Goal: Check status: Check status

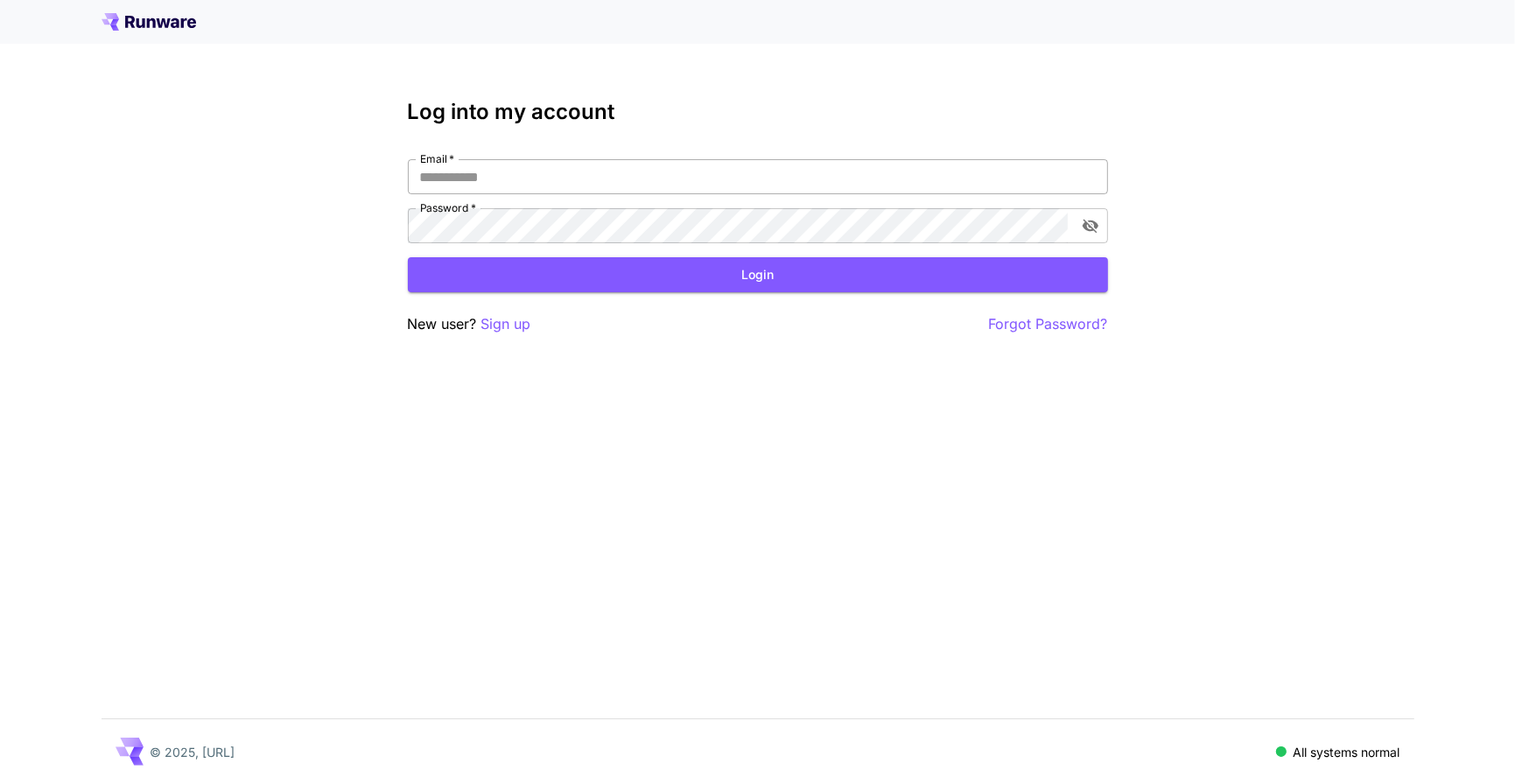
click at [530, 181] on input "Email   *" at bounding box center [758, 176] width 700 height 35
type input "**********"
click at [631, 279] on button "Login" at bounding box center [758, 275] width 700 height 36
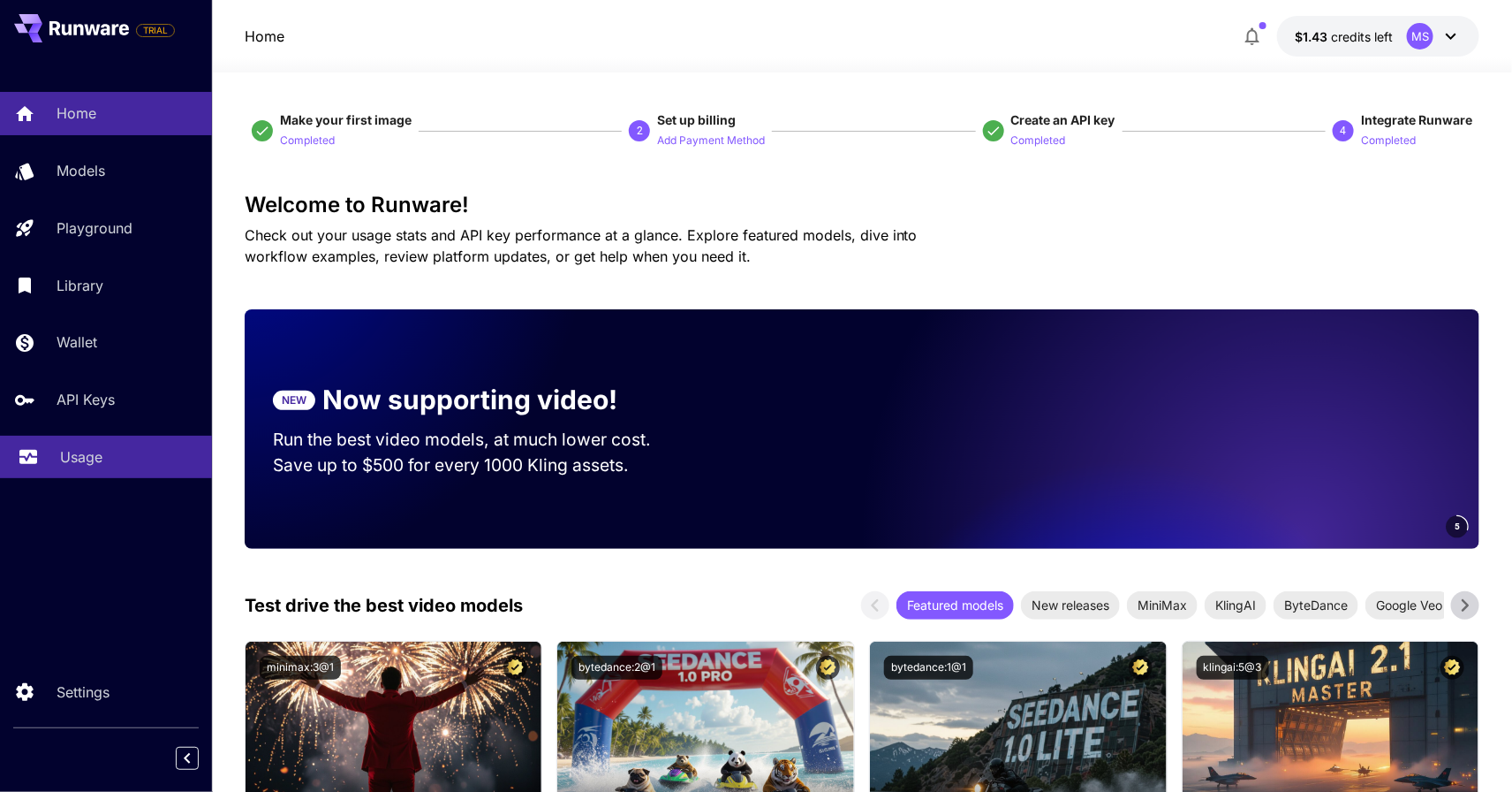
click at [97, 451] on p "Usage" at bounding box center [81, 457] width 42 height 21
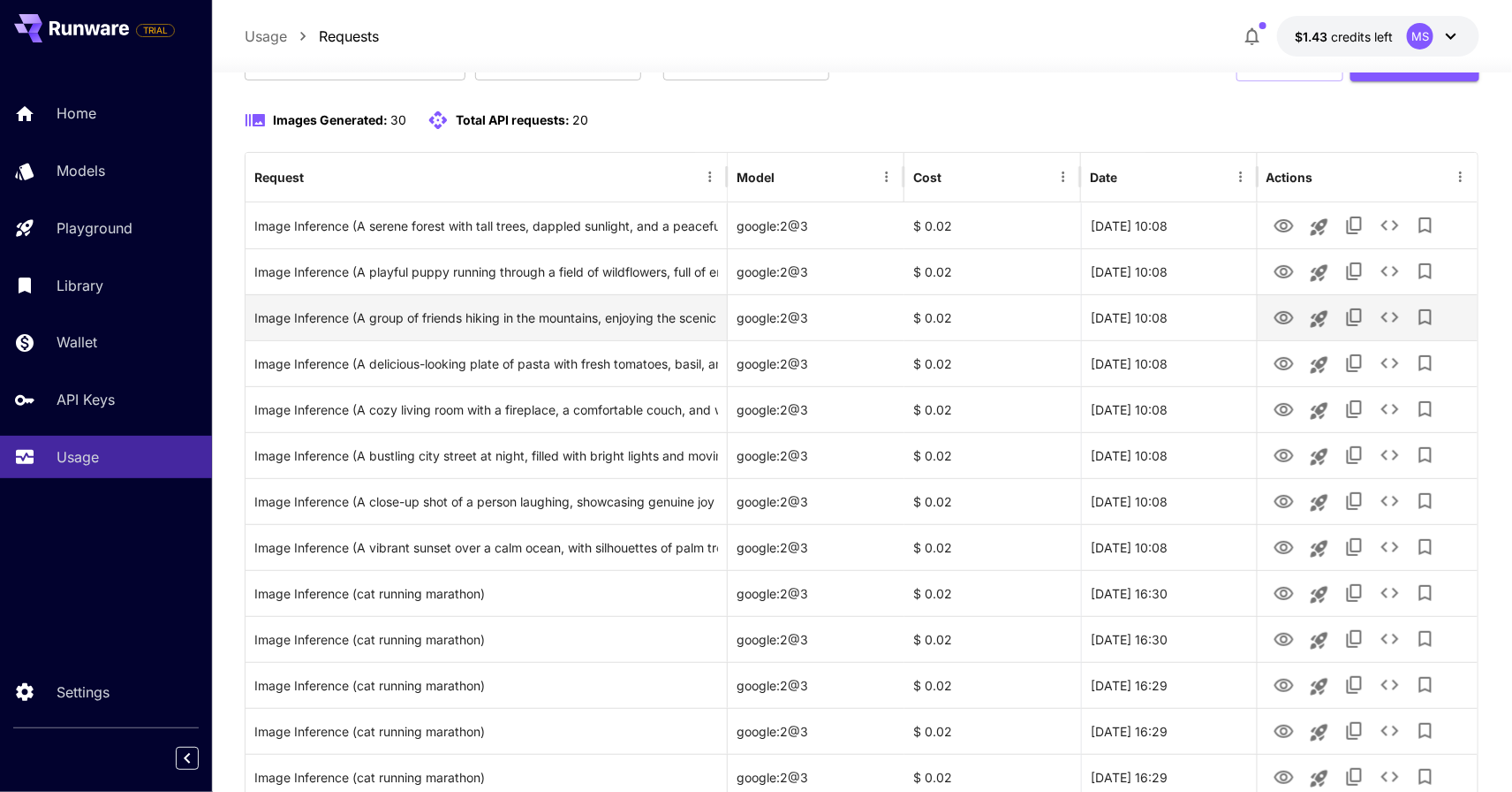
scroll to position [146, 0]
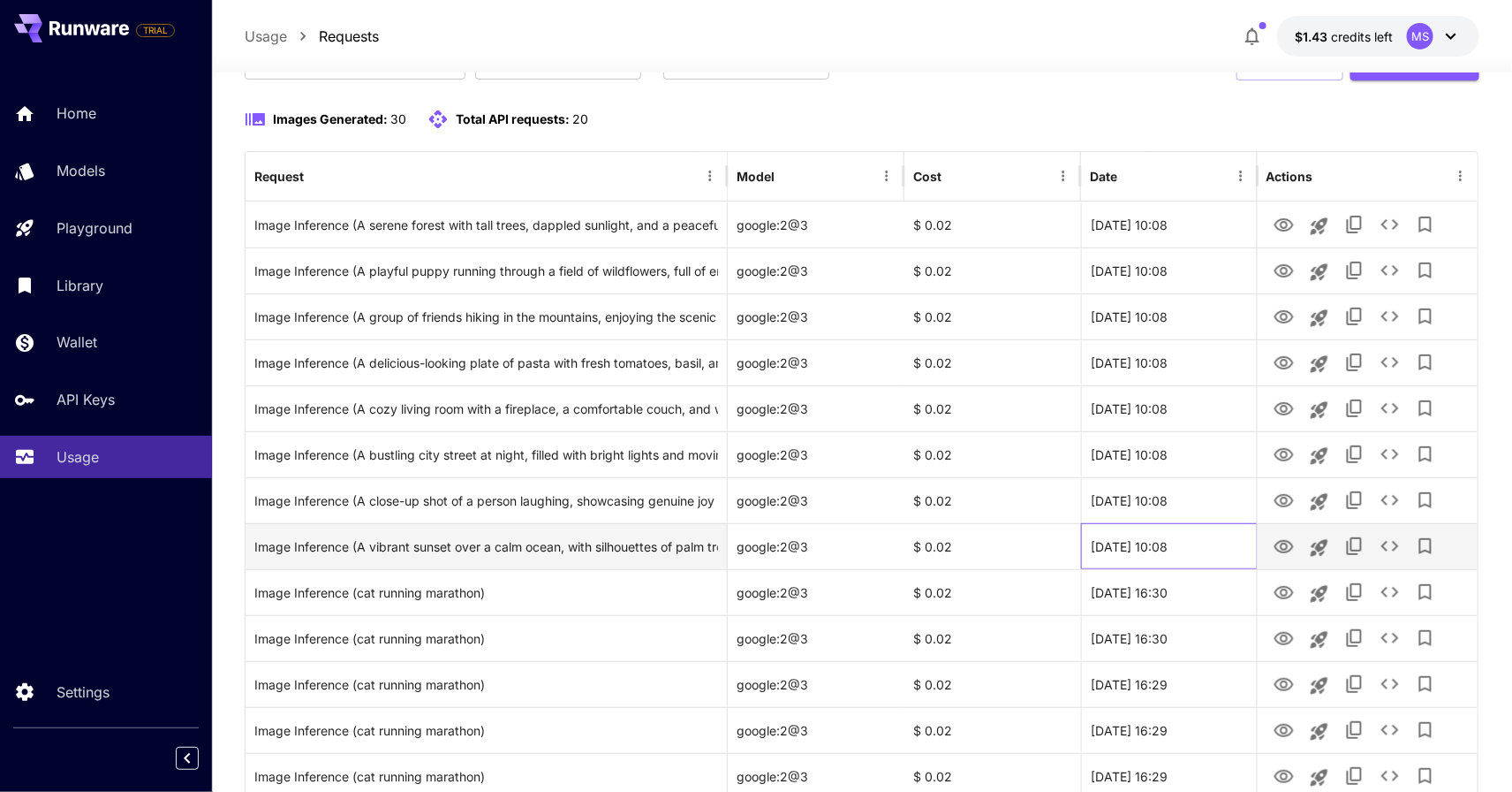
click at [1107, 549] on div "[DATE] 10:08" at bounding box center [1170, 546] width 177 height 46
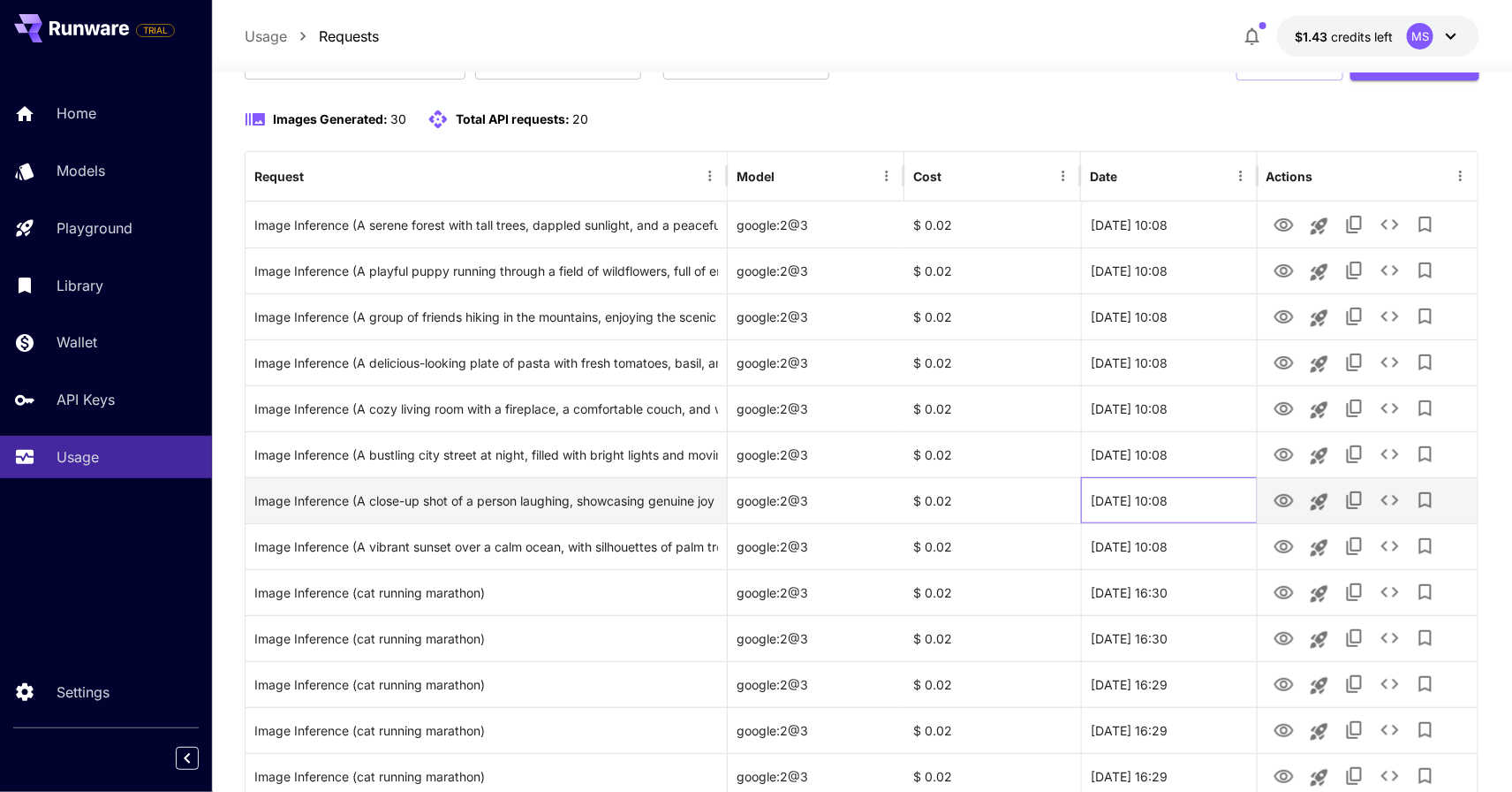
click at [1129, 503] on div "[DATE] 10:08" at bounding box center [1170, 500] width 177 height 46
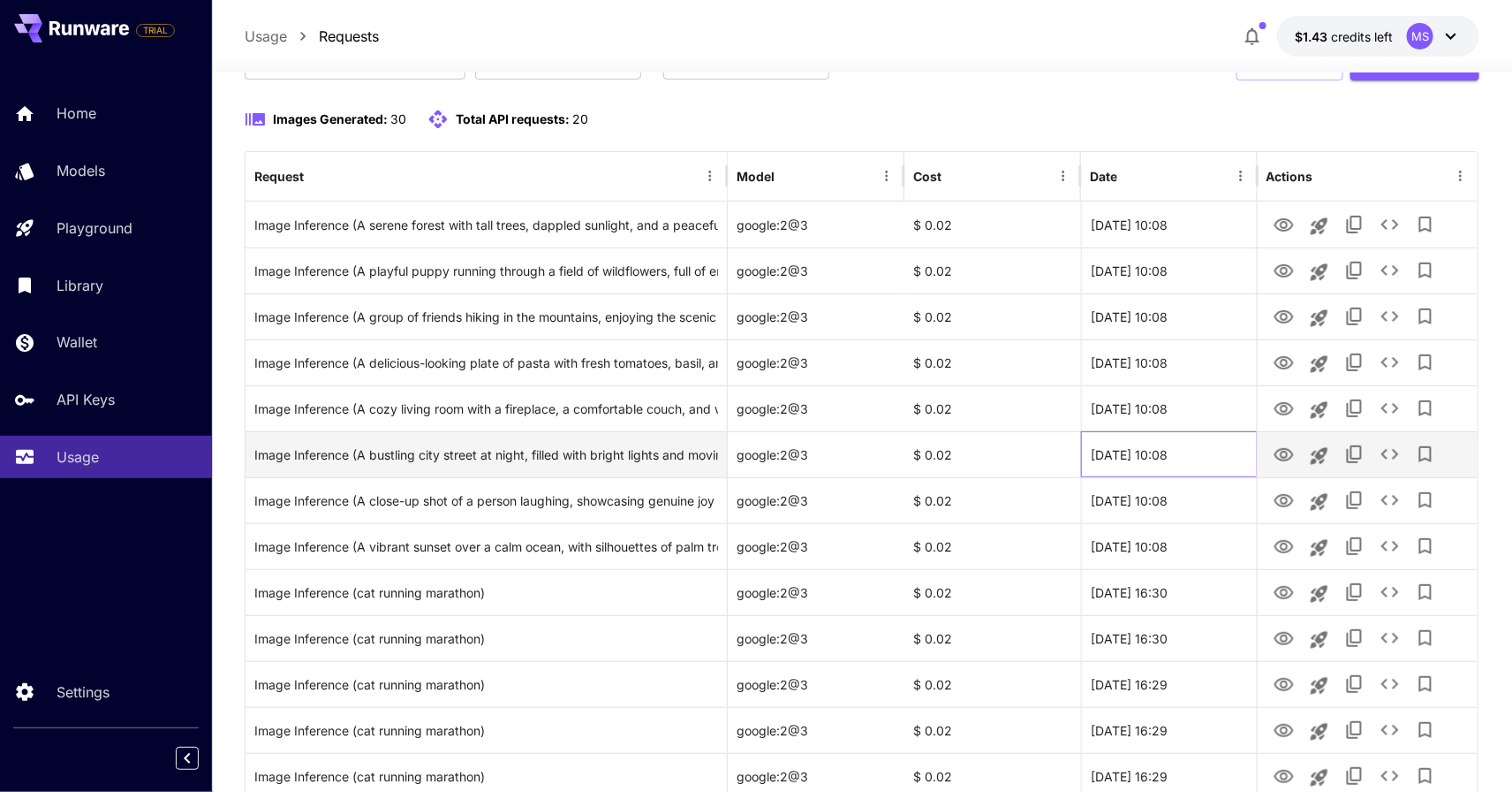
click at [1137, 431] on div "[DATE] 10:08" at bounding box center [1170, 454] width 177 height 46
click at [1125, 445] on div "[DATE] 10:08" at bounding box center [1170, 454] width 177 height 46
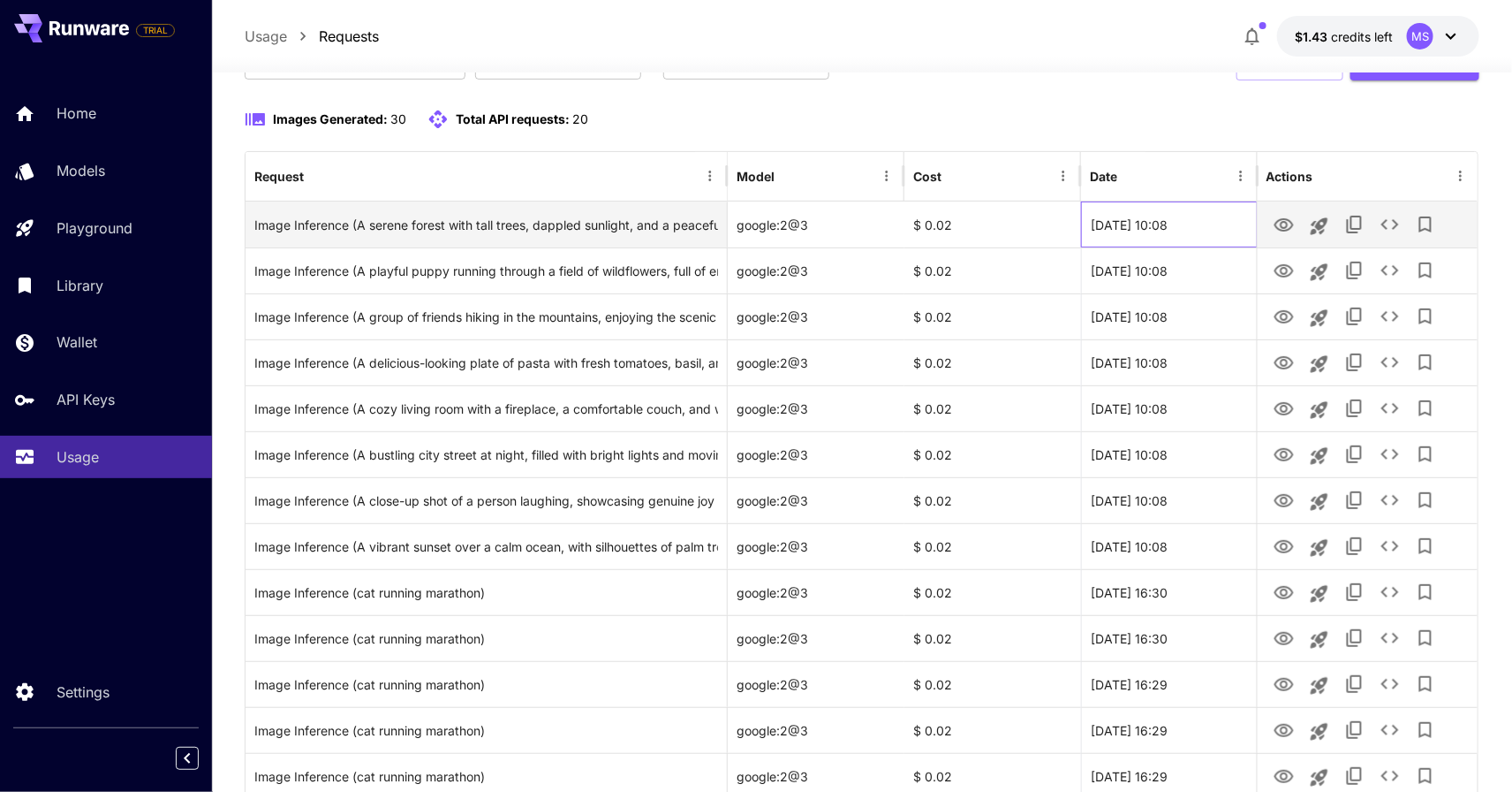
click at [1146, 234] on div "[DATE] 10:08" at bounding box center [1170, 224] width 177 height 46
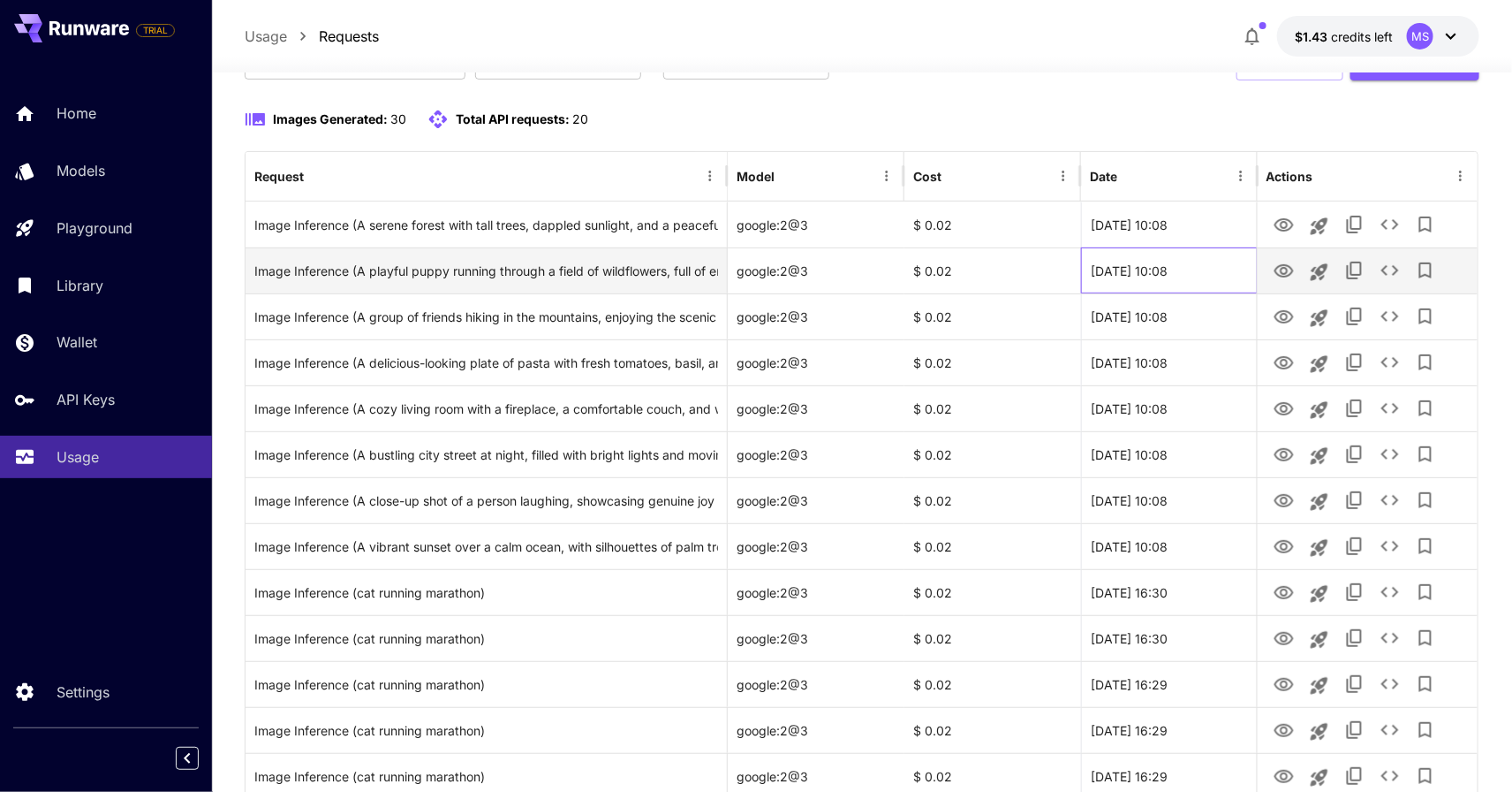
click at [1144, 260] on div "[DATE] 10:08" at bounding box center [1170, 270] width 177 height 46
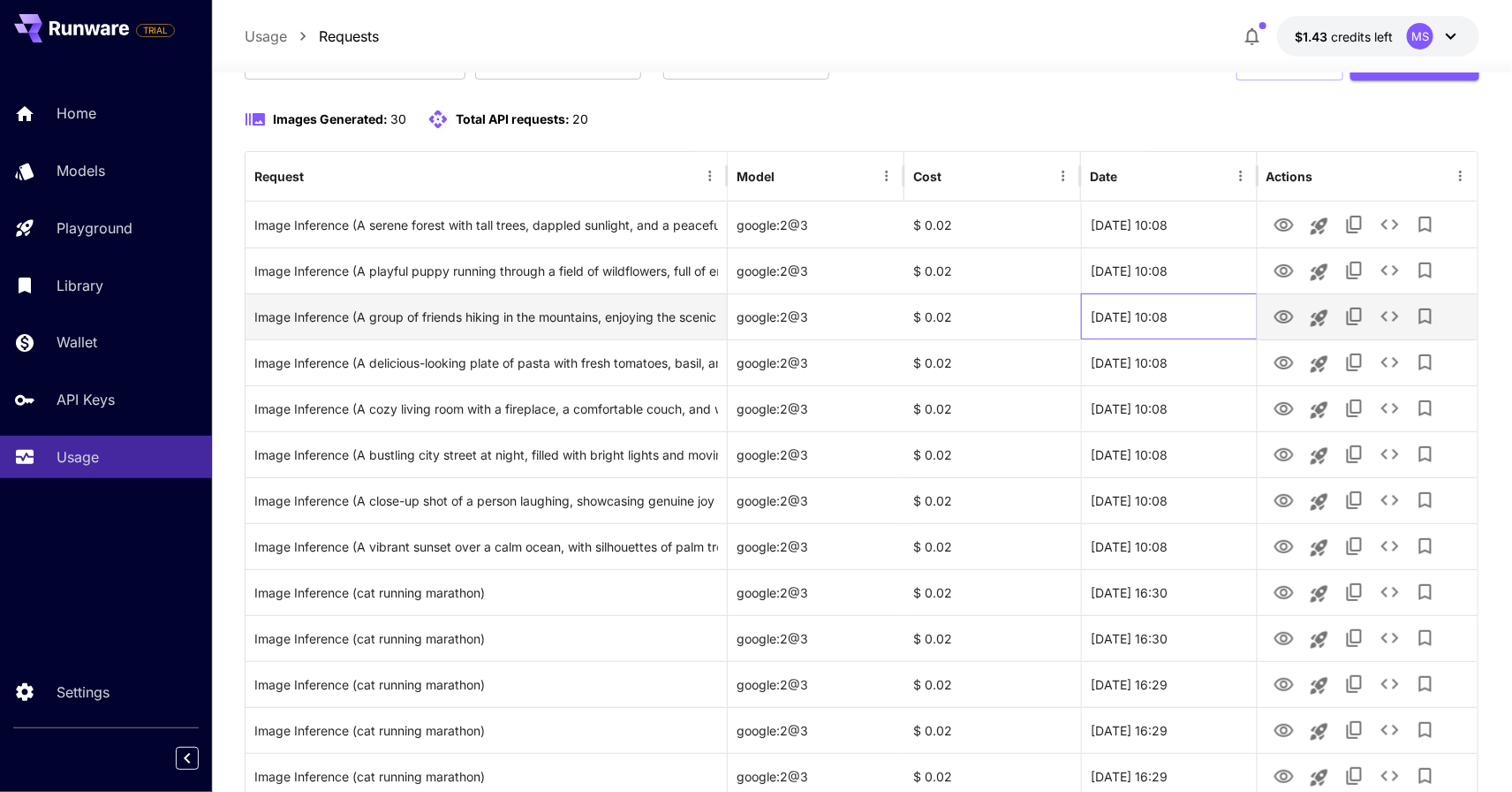
click at [1137, 332] on div "[DATE] 10:08" at bounding box center [1170, 317] width 177 height 46
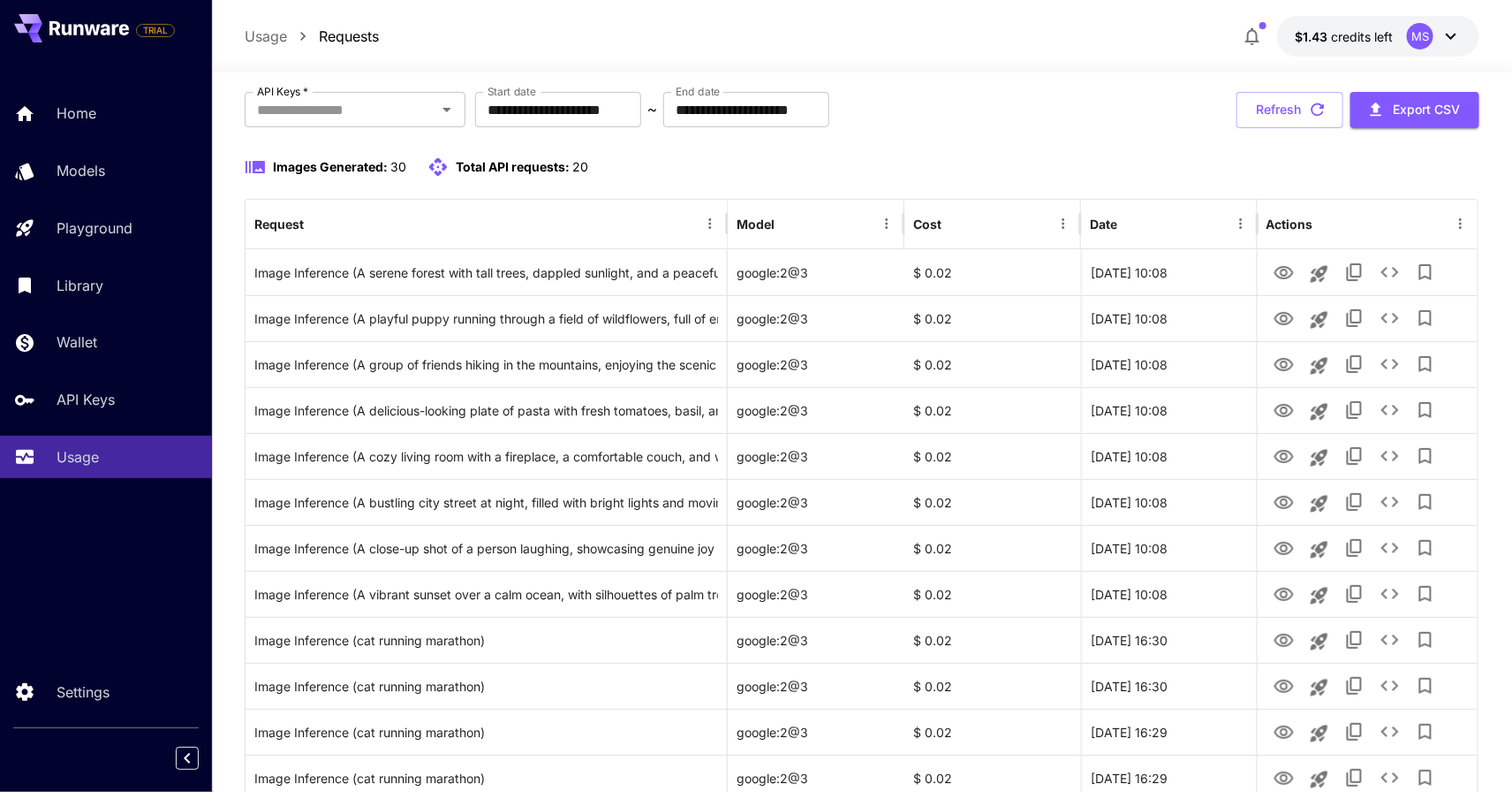
scroll to position [131, 0]
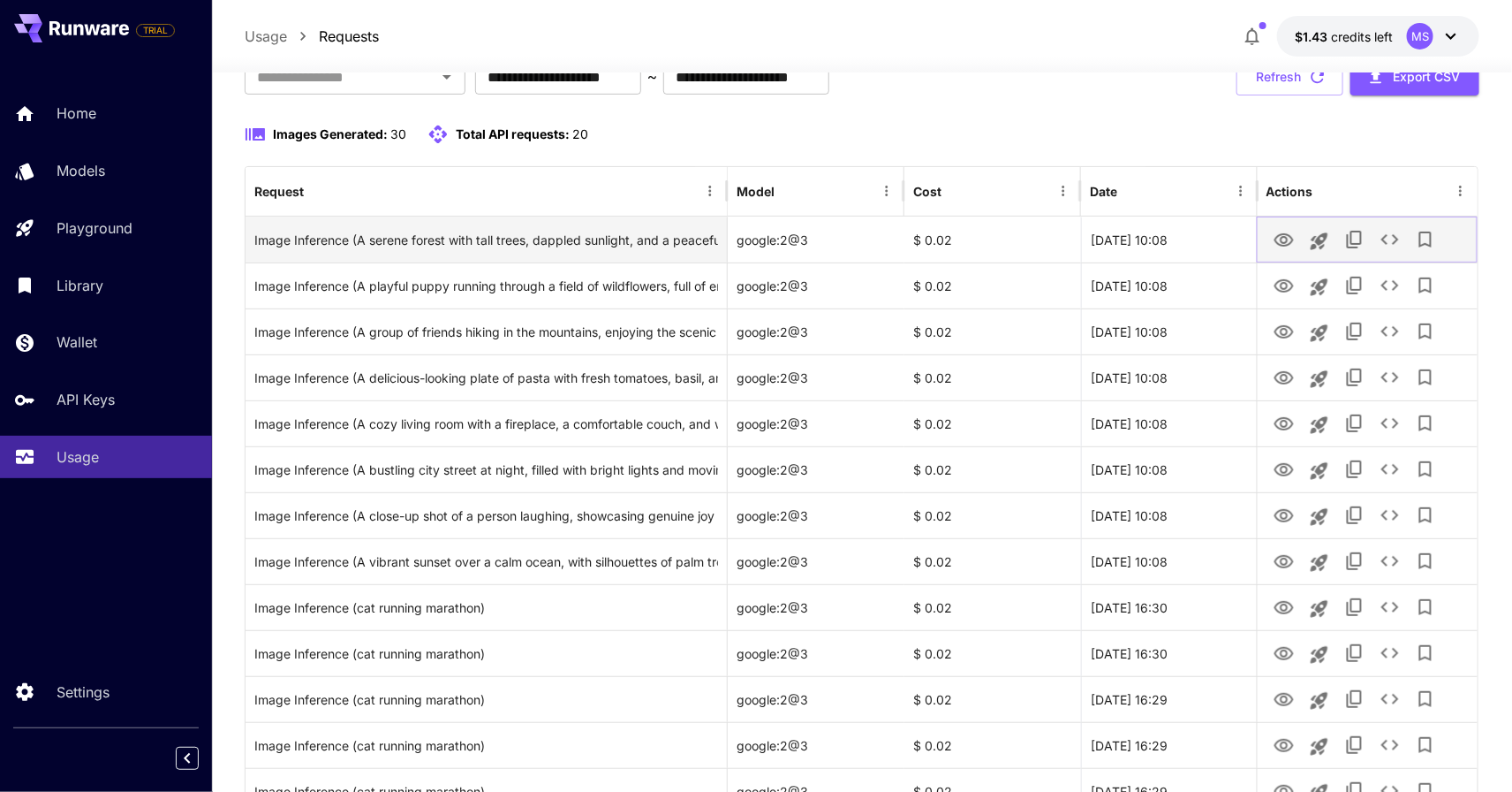
click at [1285, 246] on icon "View Image" at bounding box center [1284, 240] width 21 height 21
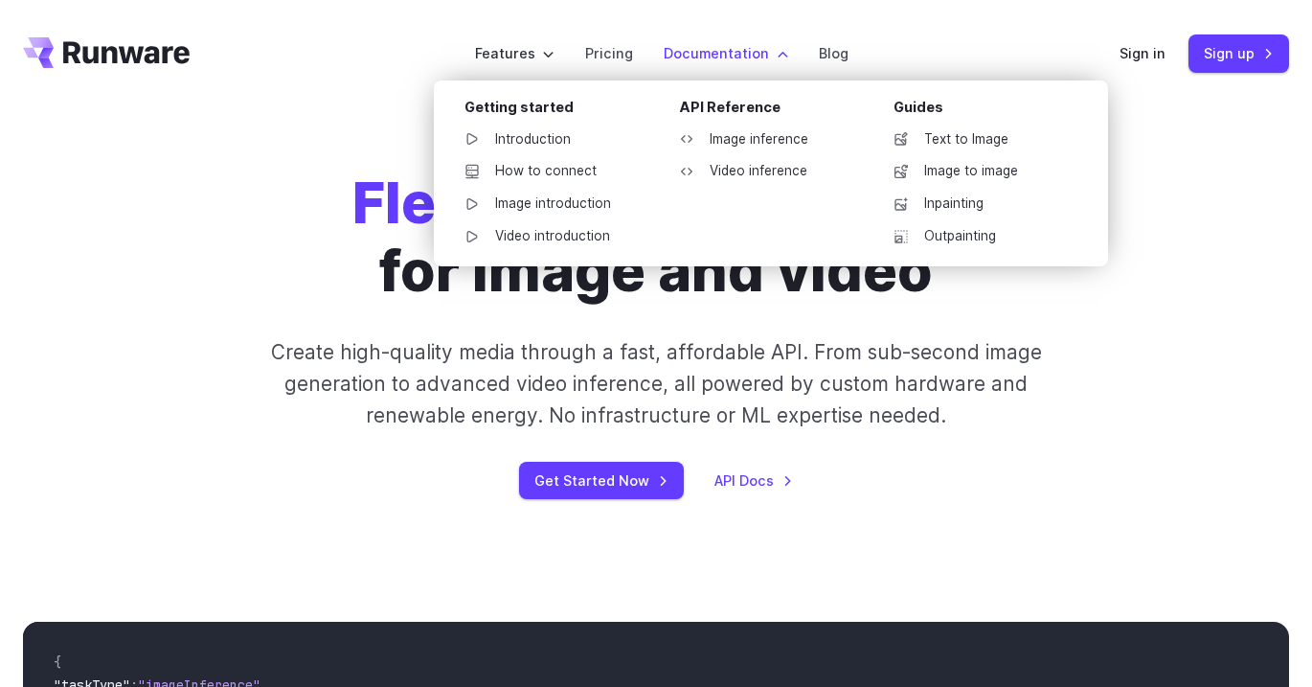
drag, startPoint x: 0, startPoint y: 0, endPoint x: 719, endPoint y: 45, distance: 720.5
click at [719, 45] on label "Documentation" at bounding box center [726, 53] width 124 height 22
click at [572, 209] on link "Image introduction" at bounding box center [548, 204] width 199 height 29
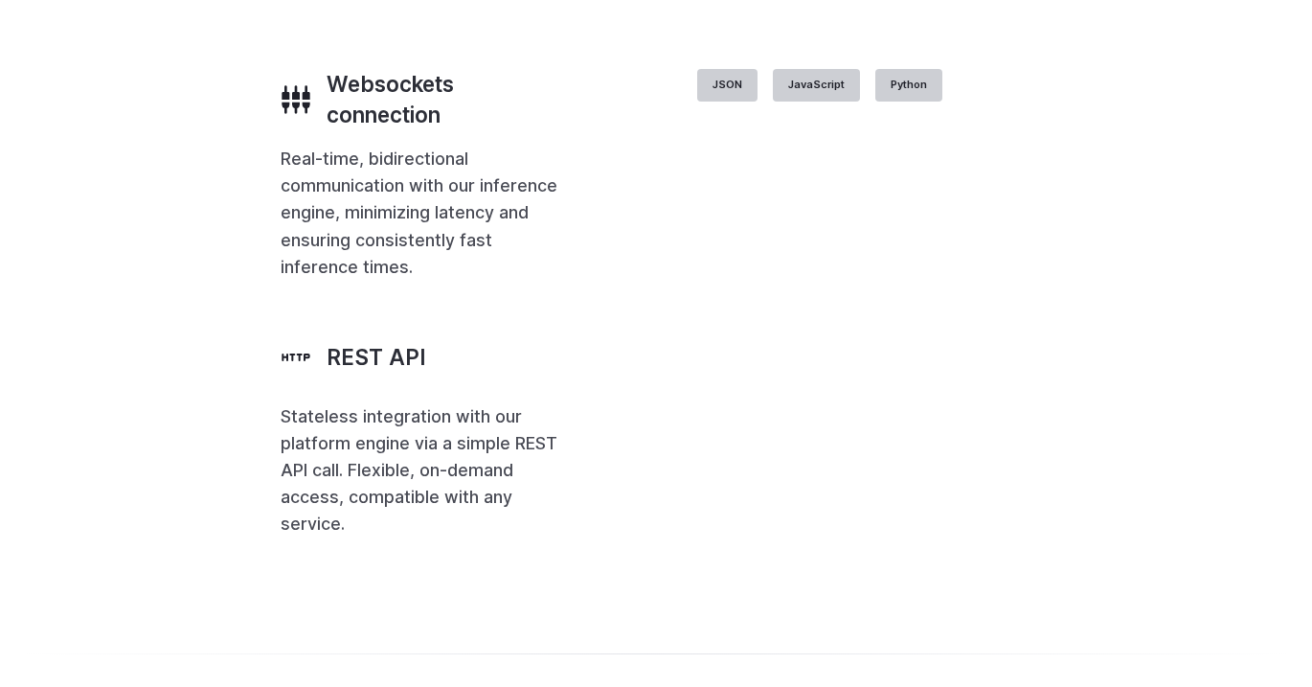
scroll to position [4135, 0]
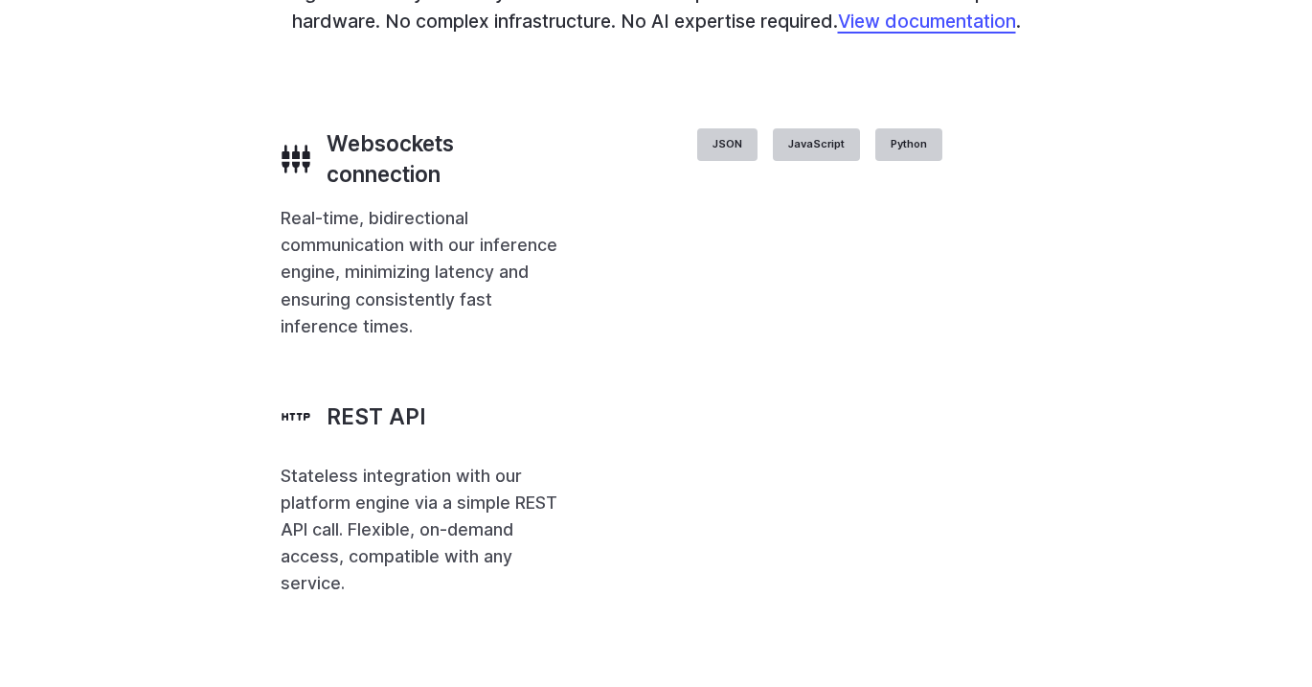
click at [926, 33] on link "View documentation" at bounding box center [927, 21] width 178 height 23
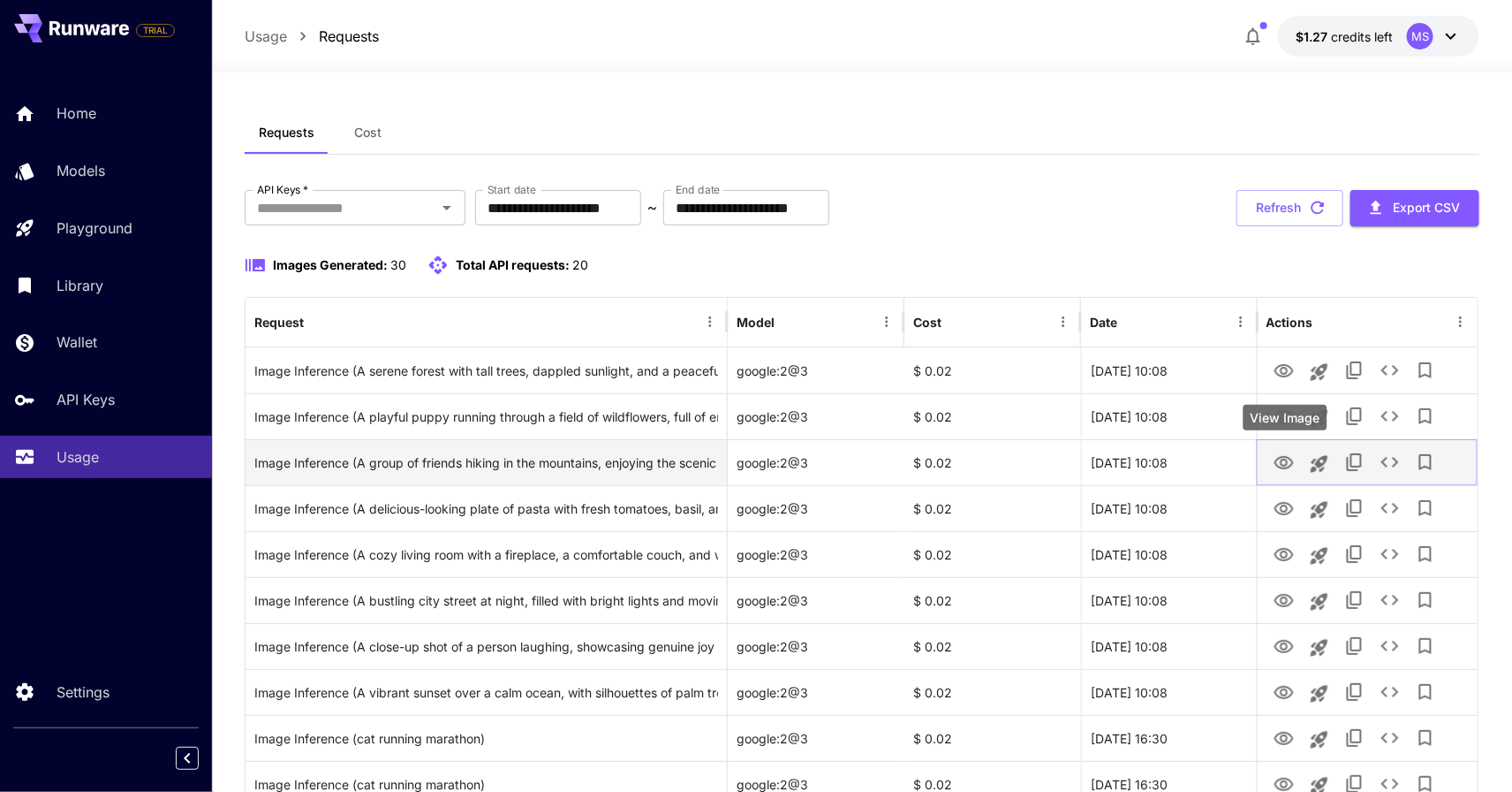
click at [1275, 457] on icon "View Image" at bounding box center [1284, 462] width 21 height 21
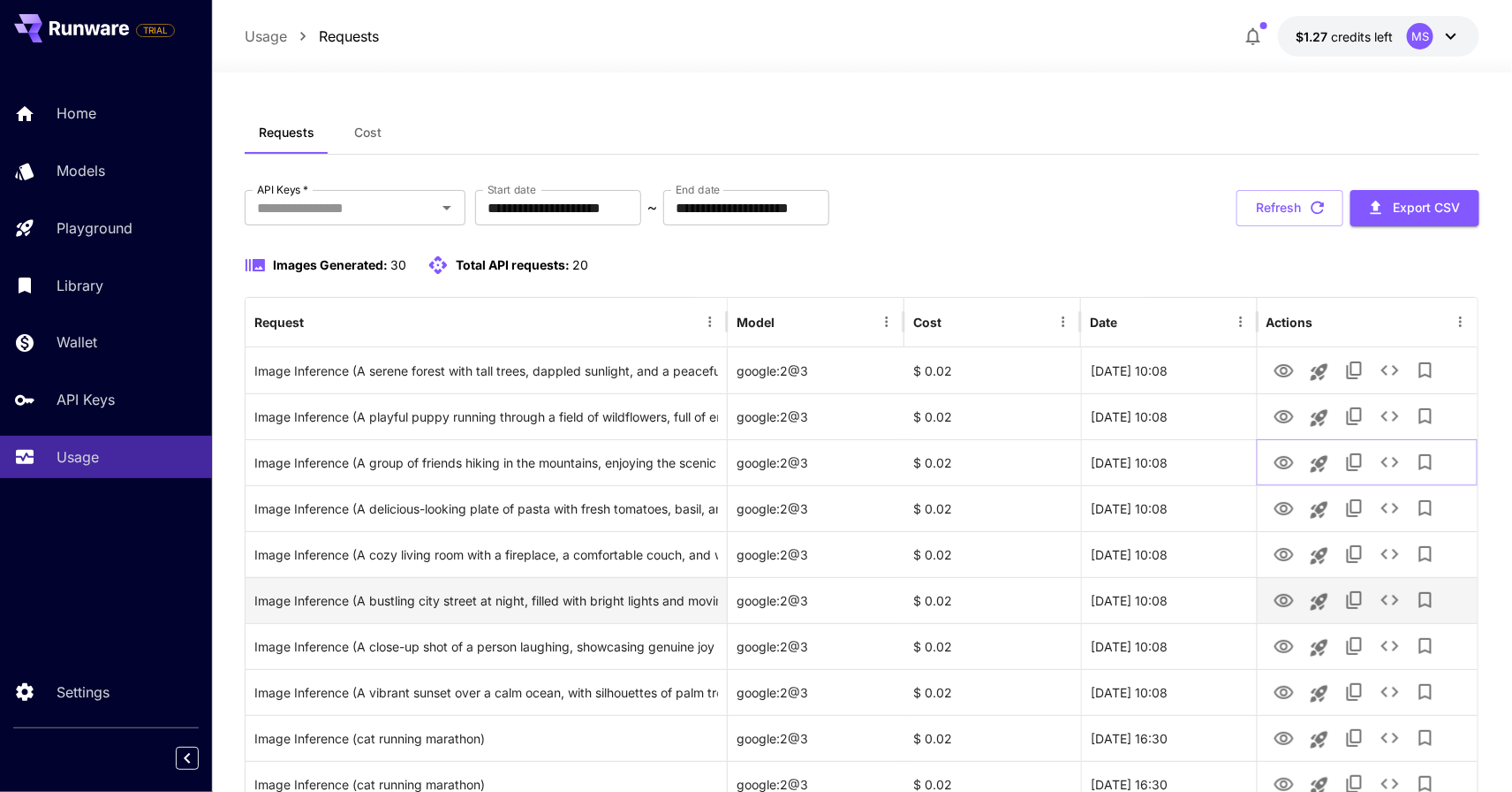
scroll to position [123, 0]
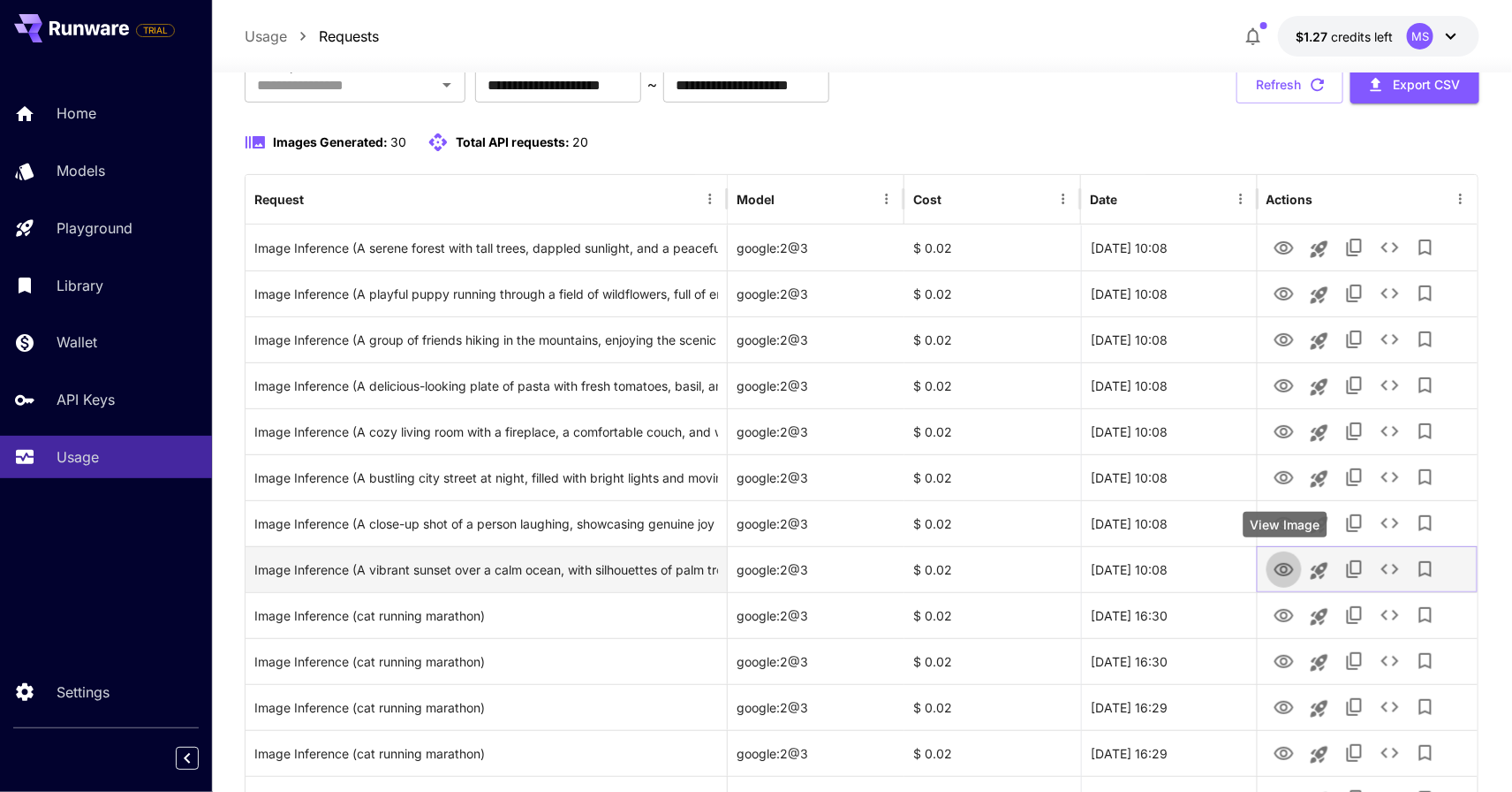
click at [1293, 564] on icon "View Image" at bounding box center [1284, 570] width 21 height 21
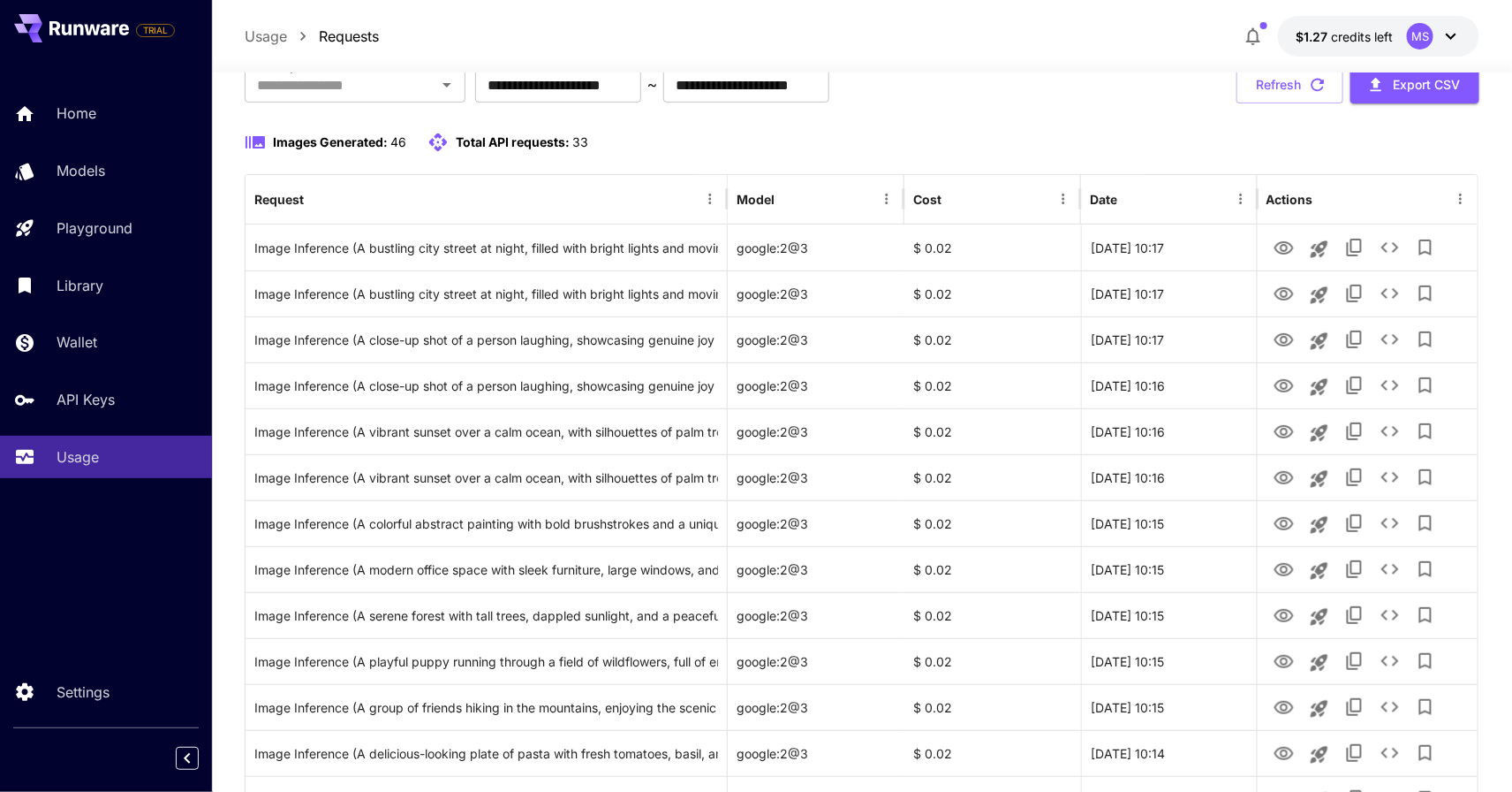
click at [1172, 137] on div "Images Generated: 46 Total API requests: 33" at bounding box center [862, 142] width 1235 height 21
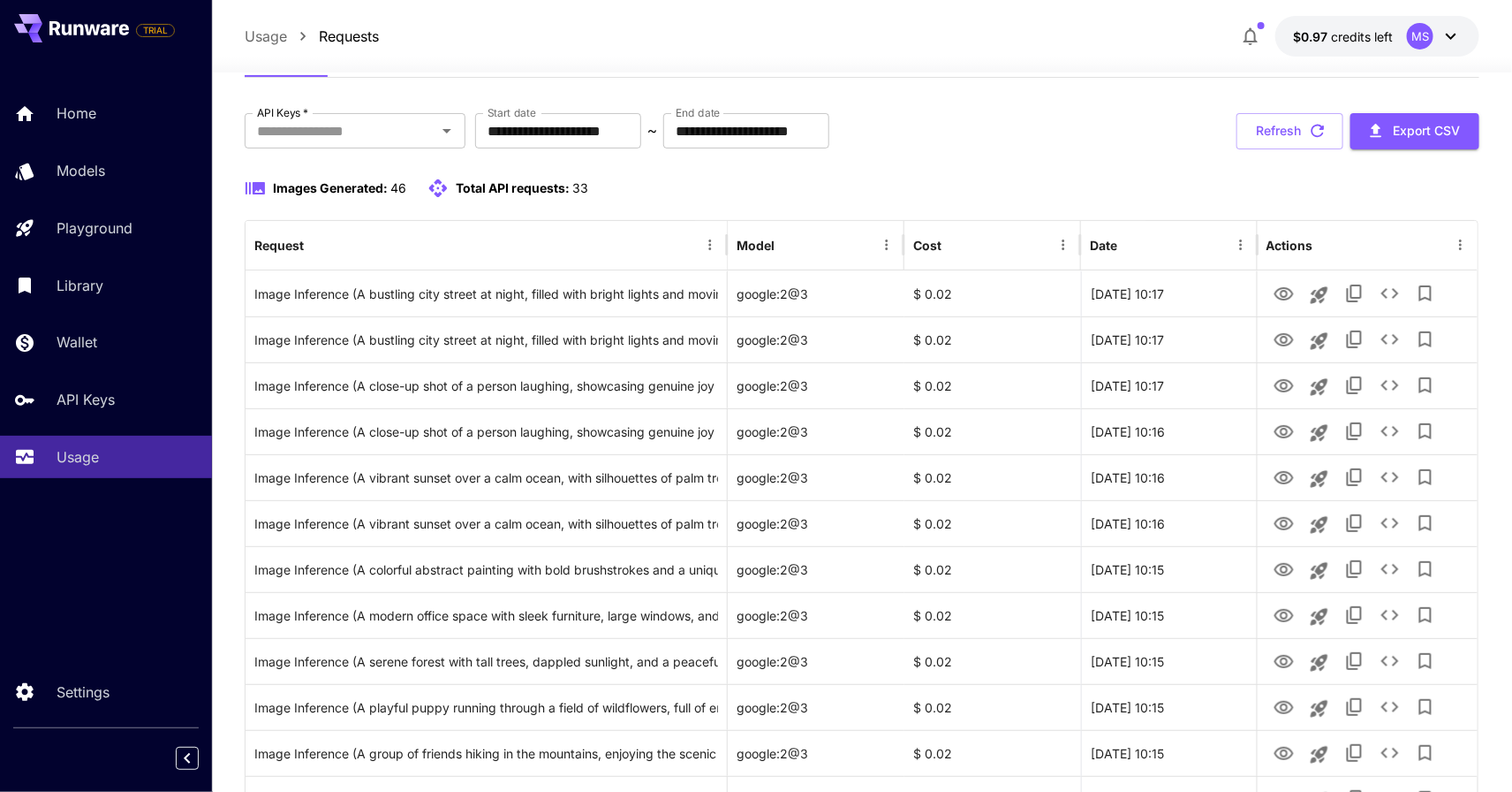
scroll to position [115, 0]
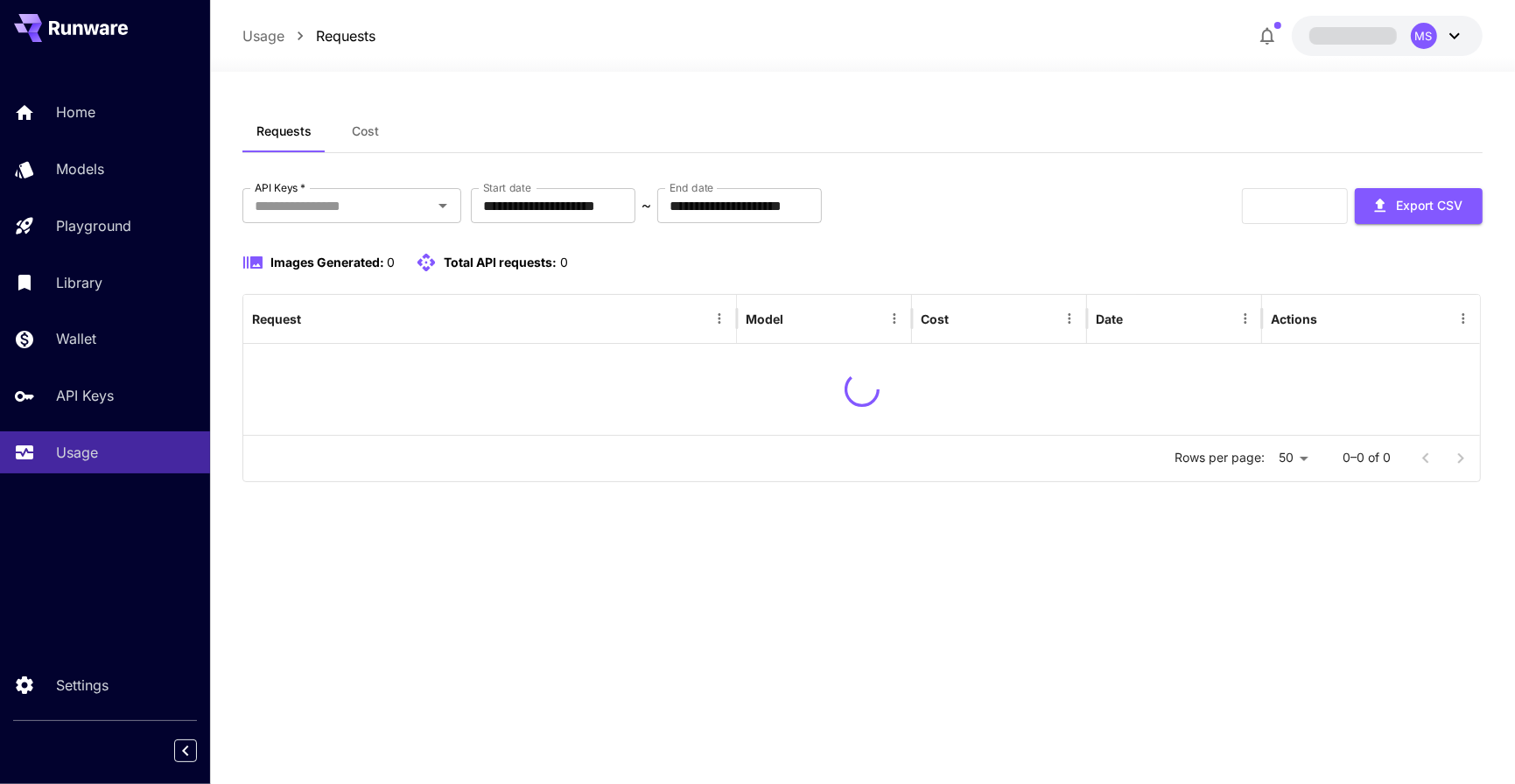
click at [774, 83] on div "**********" at bounding box center [862, 428] width 1240 height 712
